Goal: Navigation & Orientation: Find specific page/section

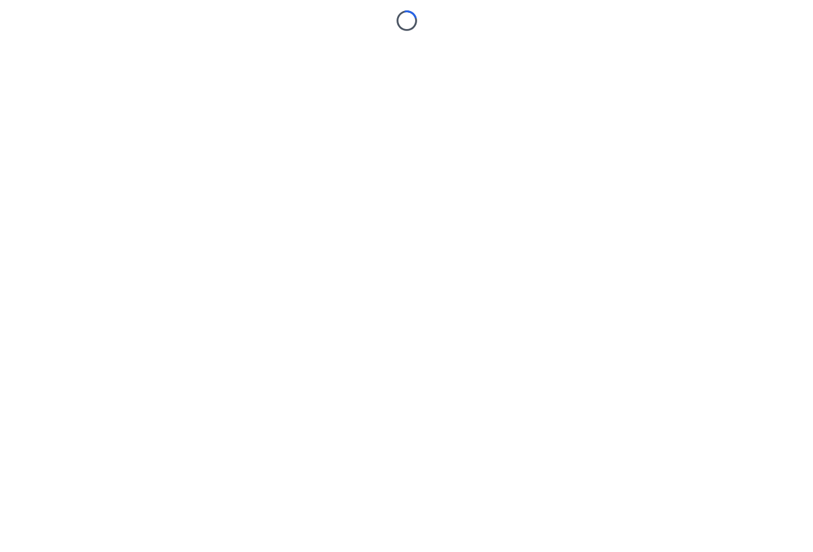
click at [168, 225] on body "Loading..." at bounding box center [406, 276] width 813 height 552
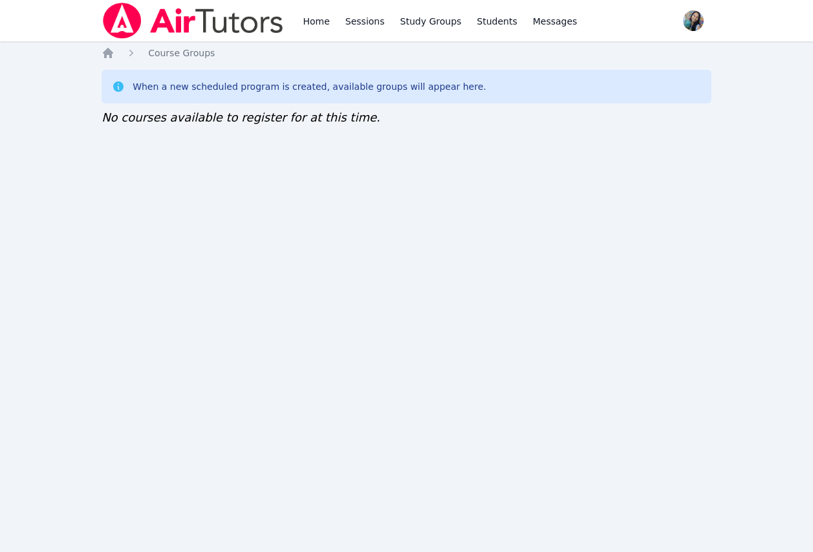
drag, startPoint x: 200, startPoint y: 173, endPoint x: 200, endPoint y: 137, distance: 36.2
click at [200, 173] on div "Home Sessions Study Groups Students Messages Open user menu [PERSON_NAME] Open …" at bounding box center [406, 276] width 813 height 552
click at [190, 230] on div "Home Sessions Study Groups Students Messages Open user menu [PERSON_NAME] Open …" at bounding box center [406, 276] width 813 height 552
